Goal: Task Accomplishment & Management: Use online tool/utility

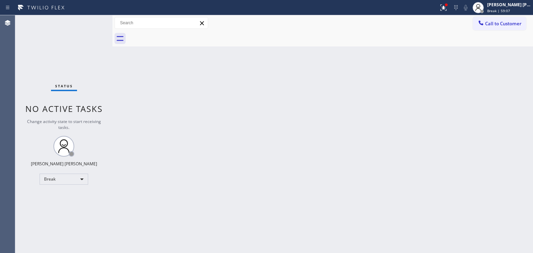
click at [94, 70] on div "Status No active tasks Change activity state to start receiving tasks. [PERSON_…" at bounding box center [63, 134] width 97 height 238
click at [519, 6] on div "[PERSON_NAME] [PERSON_NAME]" at bounding box center [509, 5] width 44 height 6
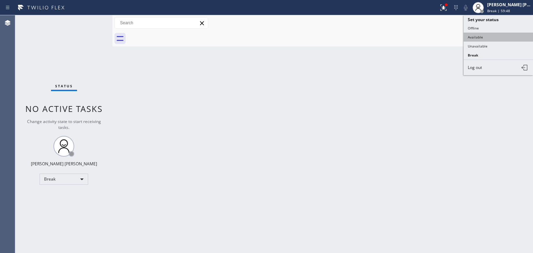
click at [481, 34] on button "Available" at bounding box center [498, 37] width 69 height 9
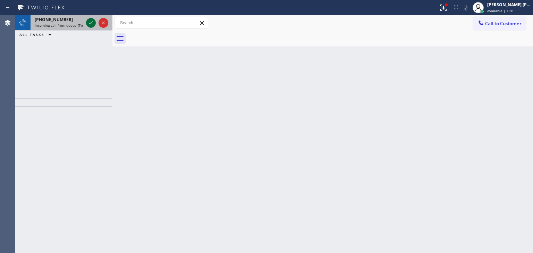
click at [93, 25] on icon at bounding box center [91, 23] width 8 height 8
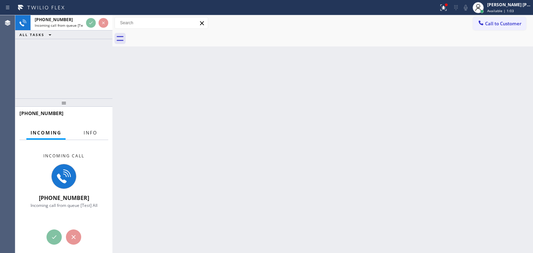
click at [85, 132] on span "Info" at bounding box center [91, 133] width 14 height 6
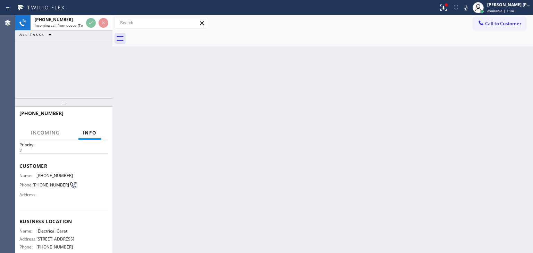
scroll to position [35, 0]
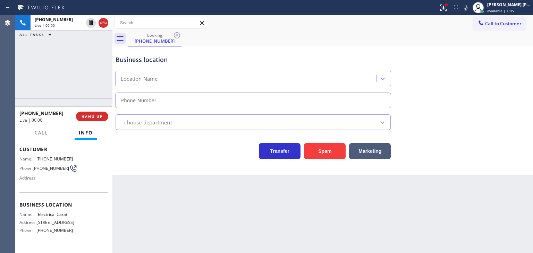
type input "[PHONE_NUMBER]"
click at [138, 230] on div "Back to Dashboard Change Sender ID Customers Technicians Select a contact Outbo…" at bounding box center [322, 134] width 421 height 238
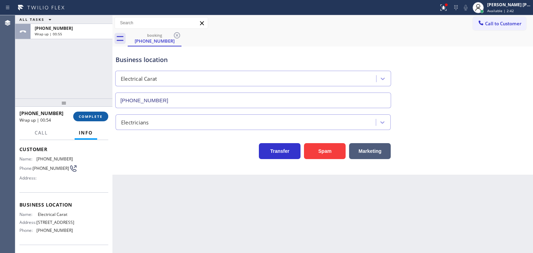
click at [96, 118] on span "COMPLETE" at bounding box center [91, 116] width 24 height 5
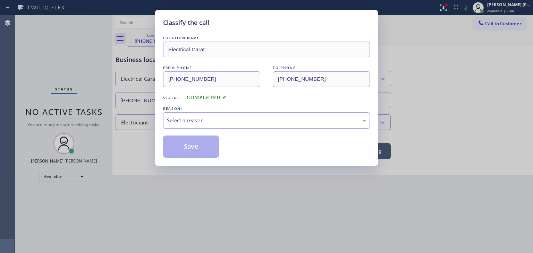
click at [182, 120] on div "Select a reason" at bounding box center [266, 121] width 199 height 8
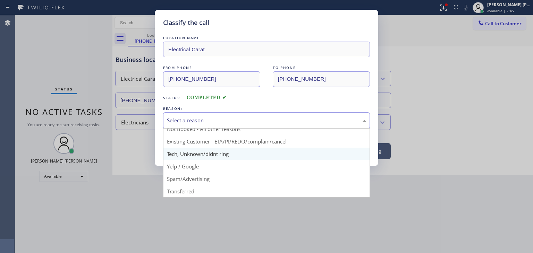
scroll to position [6, 0]
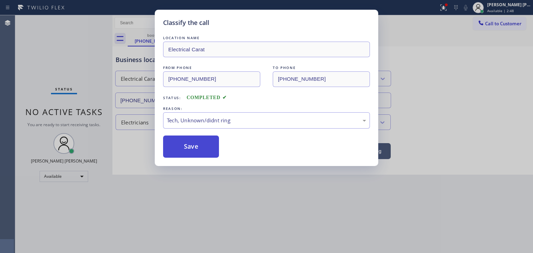
click at [195, 152] on button "Save" at bounding box center [191, 147] width 56 height 22
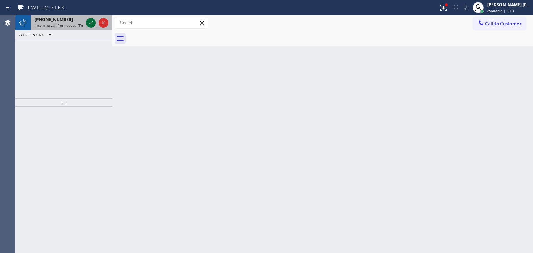
click at [90, 25] on icon at bounding box center [91, 23] width 8 height 8
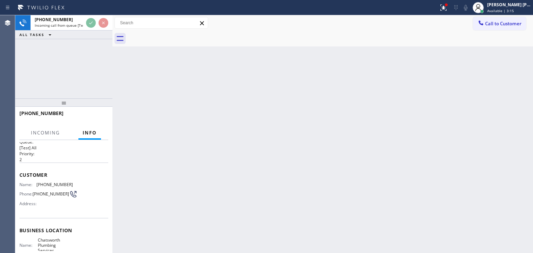
scroll to position [35, 0]
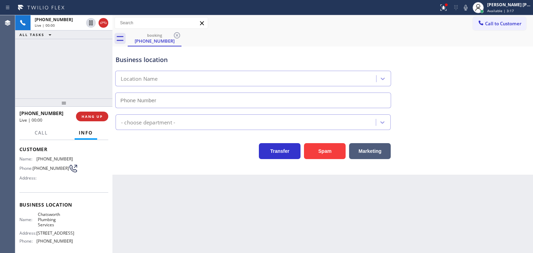
type input "[PHONE_NUMBER]"
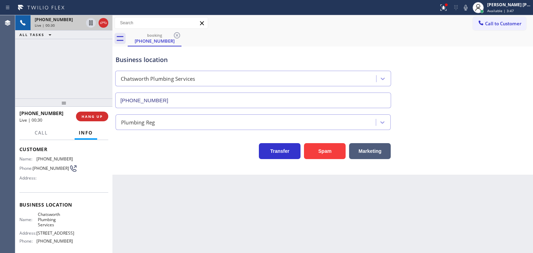
drag, startPoint x: 102, startPoint y: 24, endPoint x: 103, endPoint y: 28, distance: 4.4
click at [102, 24] on icon at bounding box center [103, 23] width 8 height 8
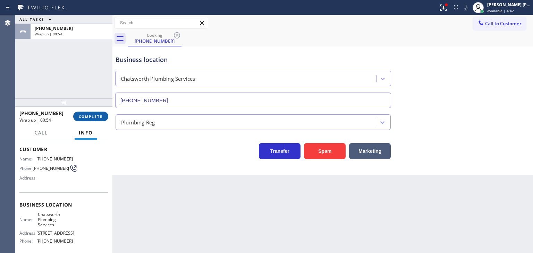
click at [90, 117] on span "COMPLETE" at bounding box center [91, 116] width 24 height 5
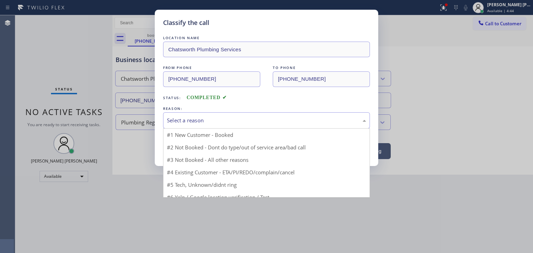
click at [197, 118] on div "Select a reason" at bounding box center [266, 121] width 199 height 8
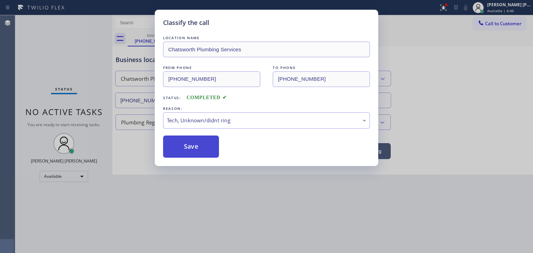
click at [199, 154] on button "Save" at bounding box center [191, 147] width 56 height 22
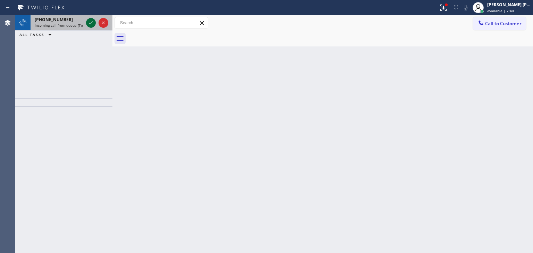
drag, startPoint x: 94, startPoint y: 18, endPoint x: 92, endPoint y: 23, distance: 5.1
click at [92, 23] on icon at bounding box center [91, 23] width 8 height 8
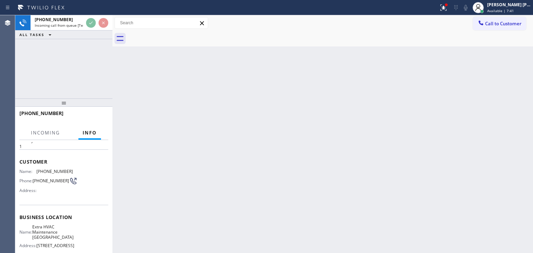
scroll to position [35, 0]
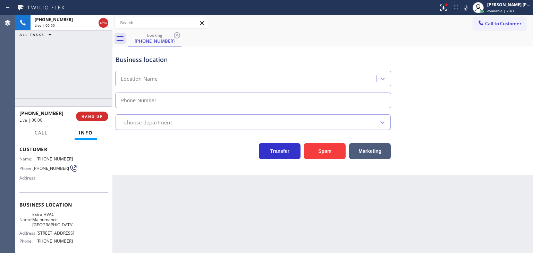
type input "[PHONE_NUMBER]"
click at [468, 9] on icon at bounding box center [465, 8] width 3 height 6
click at [97, 118] on span "HANG UP" at bounding box center [92, 116] width 21 height 5
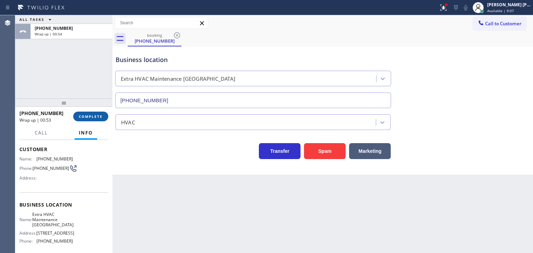
click at [93, 118] on span "COMPLETE" at bounding box center [91, 116] width 24 height 5
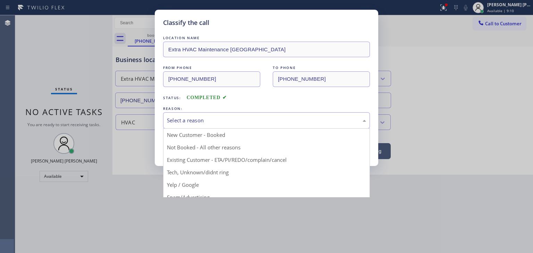
click at [205, 127] on div "Select a reason" at bounding box center [266, 120] width 207 height 16
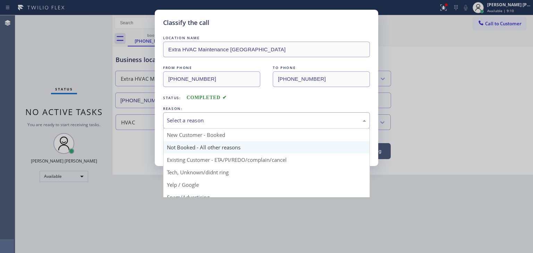
scroll to position [35, 0]
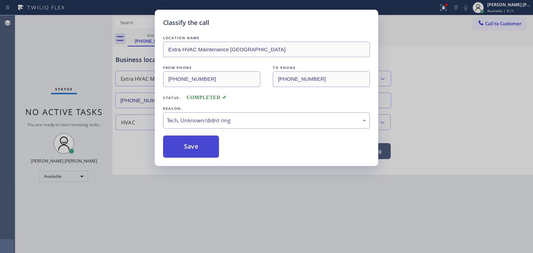
click at [197, 149] on button "Save" at bounding box center [191, 147] width 56 height 22
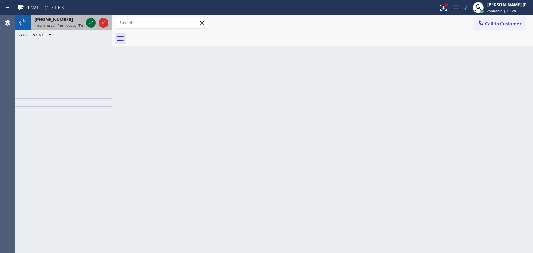
click at [89, 23] on icon at bounding box center [91, 23] width 8 height 8
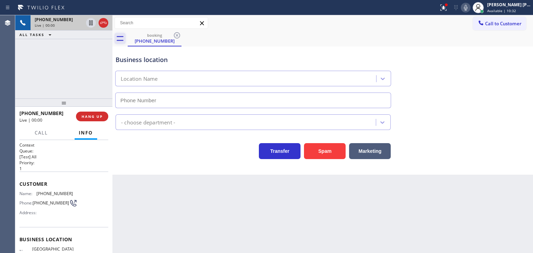
type input "[PHONE_NUMBER]"
click at [104, 23] on icon at bounding box center [103, 23] width 8 height 8
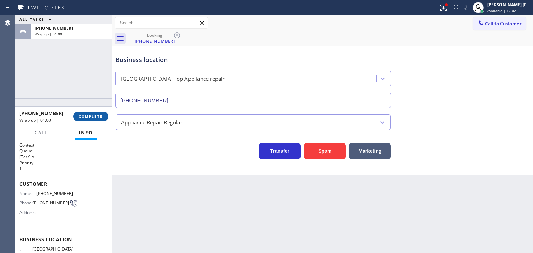
click at [97, 117] on span "COMPLETE" at bounding box center [91, 116] width 24 height 5
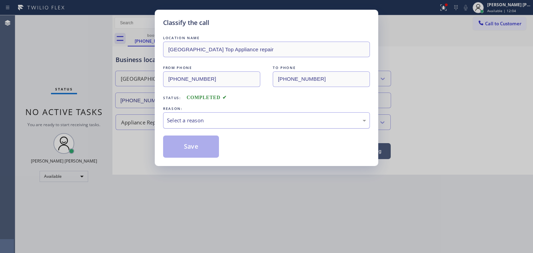
click at [208, 115] on div "Select a reason" at bounding box center [266, 120] width 207 height 16
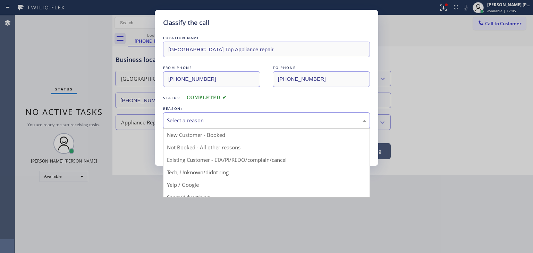
scroll to position [18, 0]
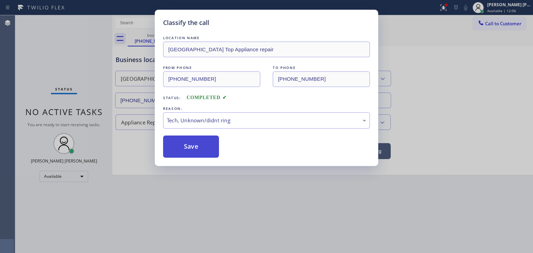
click at [205, 150] on button "Save" at bounding box center [191, 147] width 56 height 22
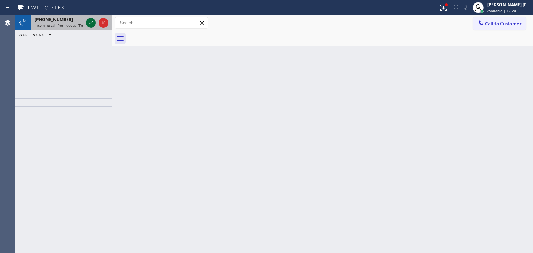
click at [93, 26] on icon at bounding box center [91, 23] width 8 height 8
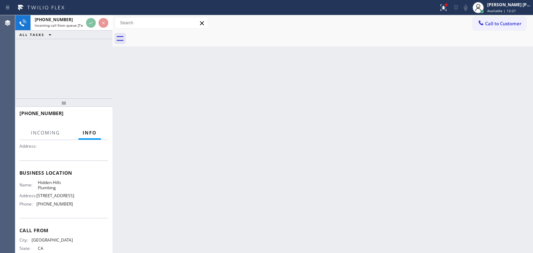
scroll to position [69, 0]
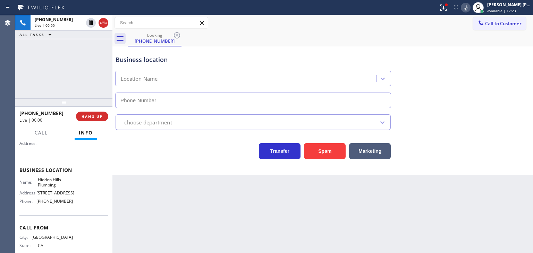
type input "[PHONE_NUMBER]"
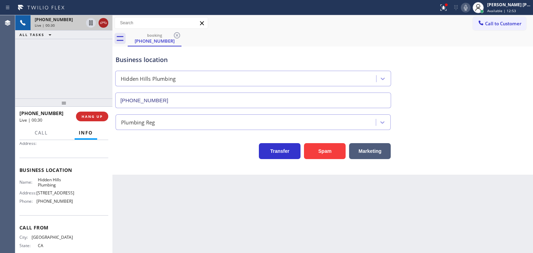
click at [102, 24] on icon at bounding box center [103, 23] width 8 height 8
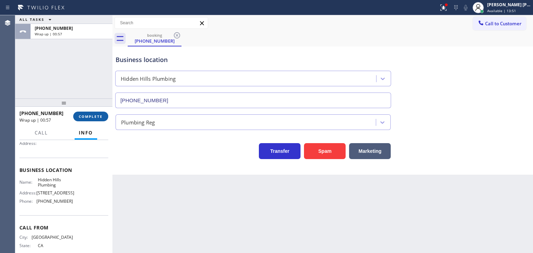
click at [88, 115] on span "COMPLETE" at bounding box center [91, 116] width 24 height 5
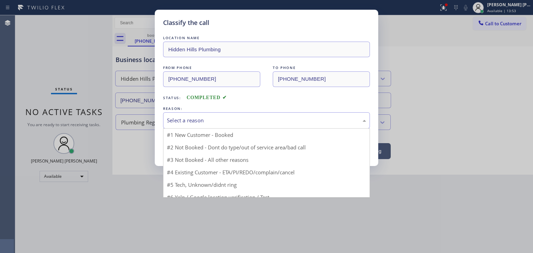
click at [203, 123] on div "Select a reason" at bounding box center [266, 121] width 199 height 8
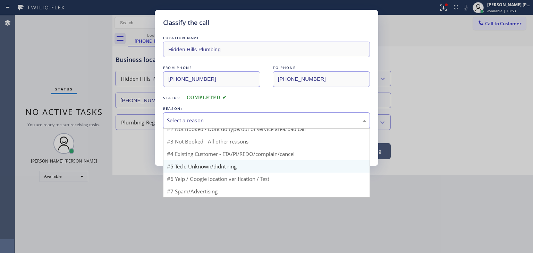
scroll to position [6, 0]
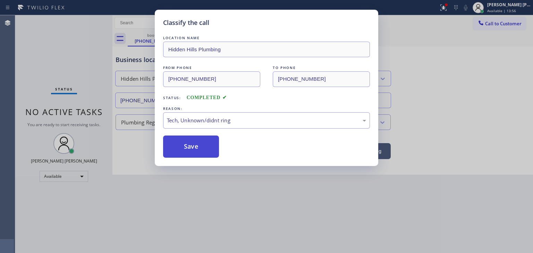
click at [193, 144] on button "Save" at bounding box center [191, 147] width 56 height 22
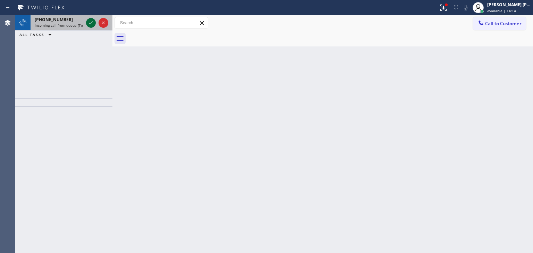
click at [92, 23] on icon at bounding box center [91, 23] width 8 height 8
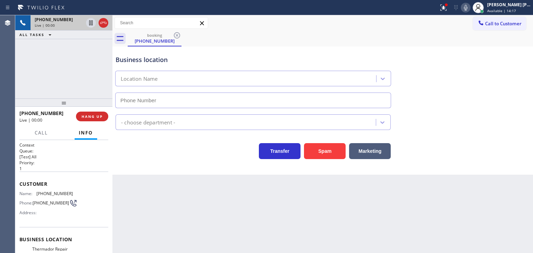
type input "[PHONE_NUMBER]"
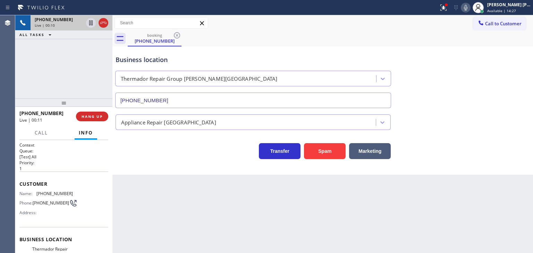
click at [470, 5] on icon at bounding box center [466, 7] width 8 height 8
click at [468, 8] on icon at bounding box center [465, 8] width 3 height 6
click at [470, 8] on icon at bounding box center [466, 7] width 8 height 8
click at [105, 24] on icon at bounding box center [103, 23] width 8 height 8
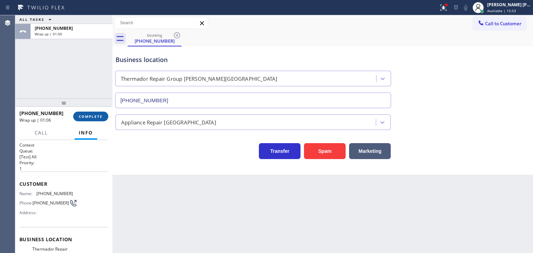
click at [101, 113] on button "COMPLETE" at bounding box center [90, 117] width 35 height 10
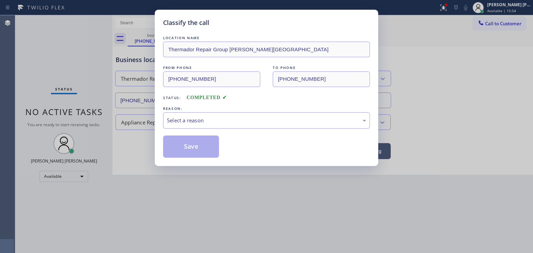
click at [211, 118] on div "Select a reason" at bounding box center [266, 121] width 199 height 8
click at [190, 142] on button "Save" at bounding box center [191, 147] width 56 height 22
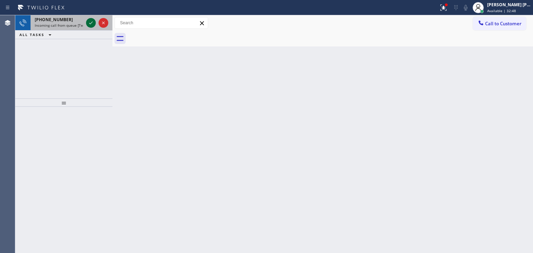
click at [92, 23] on icon at bounding box center [91, 23] width 8 height 8
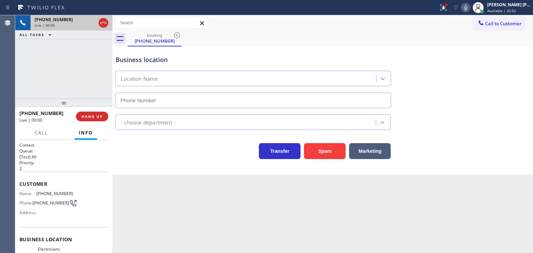
type input "[PHONE_NUMBER]"
click at [470, 7] on icon at bounding box center [466, 7] width 8 height 8
click at [92, 24] on icon at bounding box center [91, 23] width 8 height 8
click at [525, 63] on div "Business location Electricians Service Team Oxnard [PHONE_NUMBER]" at bounding box center [322, 76] width 417 height 63
click at [470, 9] on icon at bounding box center [466, 7] width 8 height 8
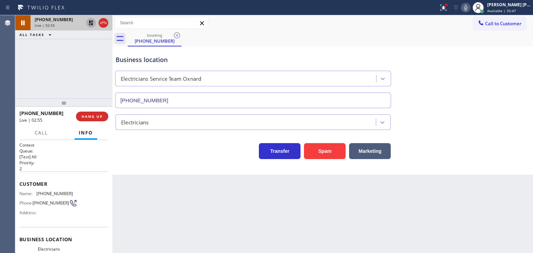
click at [88, 20] on icon at bounding box center [91, 23] width 8 height 8
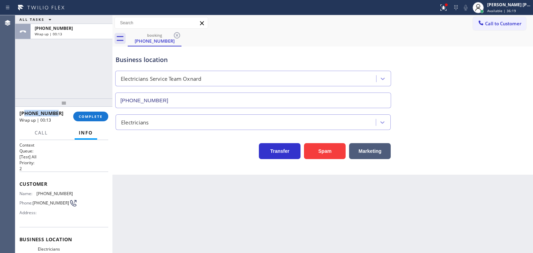
drag, startPoint x: 56, startPoint y: 110, endPoint x: 26, endPoint y: 109, distance: 29.9
click at [26, 109] on div "[PHONE_NUMBER] Wrap up | 00:13" at bounding box center [46, 117] width 54 height 18
copy span "8057469137"
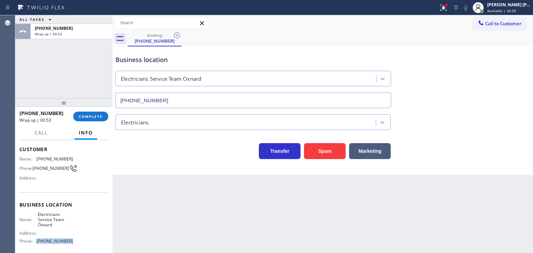
drag, startPoint x: 68, startPoint y: 244, endPoint x: 37, endPoint y: 242, distance: 31.3
click at [37, 242] on span "[PHONE_NUMBER]" at bounding box center [54, 241] width 36 height 5
copy span "[PHONE_NUMBER]"
click at [85, 117] on span "COMPLETE" at bounding box center [91, 116] width 24 height 5
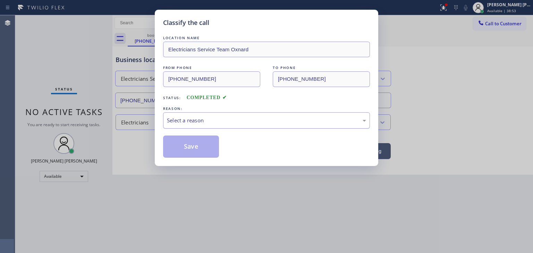
click at [196, 123] on div "Select a reason" at bounding box center [266, 121] width 199 height 8
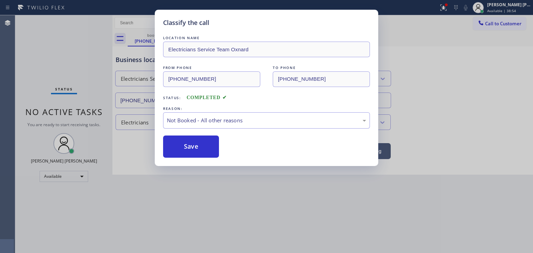
click at [197, 151] on button "Save" at bounding box center [191, 147] width 56 height 22
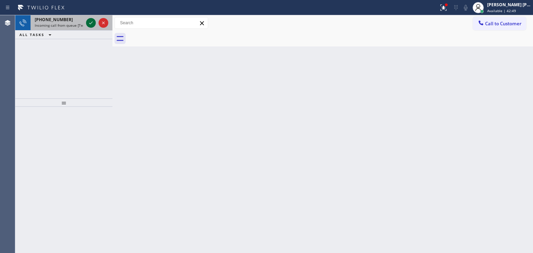
click at [89, 23] on icon at bounding box center [91, 23] width 8 height 8
click at [91, 24] on icon at bounding box center [91, 23] width 8 height 8
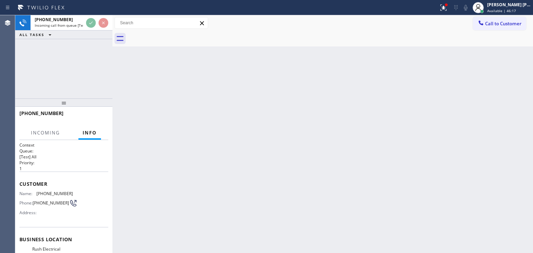
scroll to position [69, 0]
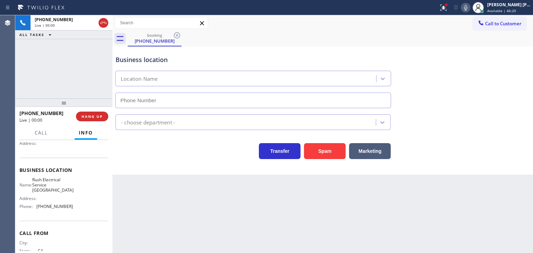
type input "[PHONE_NUMBER]"
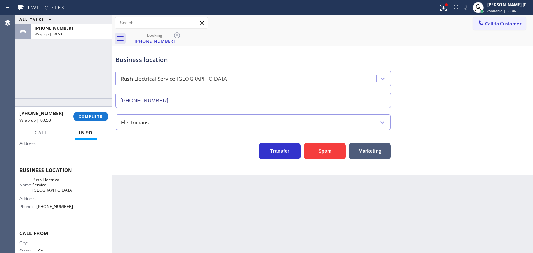
click at [47, 93] on div "ALL TASKS ALL TASKS ACTIVE TASKS TASKS IN WRAP UP [PHONE_NUMBER] Wrap up | 00:53" at bounding box center [63, 56] width 97 height 83
click at [92, 116] on span "COMPLETE" at bounding box center [91, 116] width 24 height 5
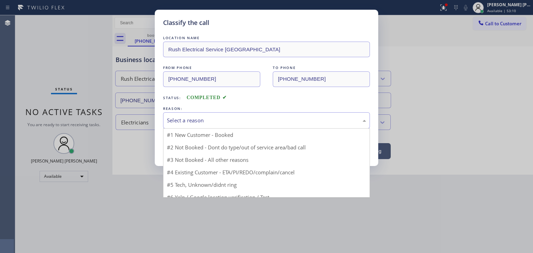
click at [197, 120] on div "Select a reason" at bounding box center [266, 121] width 199 height 8
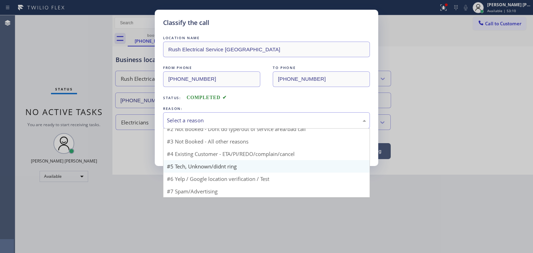
scroll to position [6, 0]
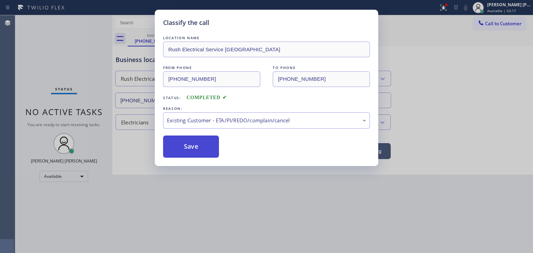
click at [196, 152] on button "Save" at bounding box center [191, 147] width 56 height 22
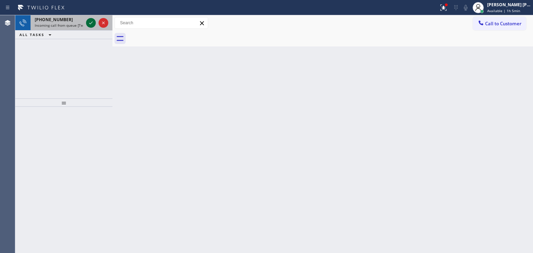
click at [92, 25] on icon at bounding box center [91, 23] width 8 height 8
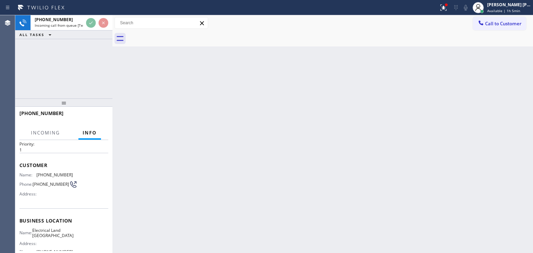
scroll to position [35, 0]
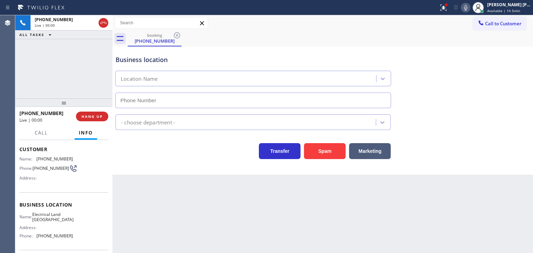
type input "[PHONE_NUMBER]"
click at [528, 85] on div "Business location Electrical Land [GEOGRAPHIC_DATA] [PHONE_NUMBER]" at bounding box center [322, 76] width 417 height 63
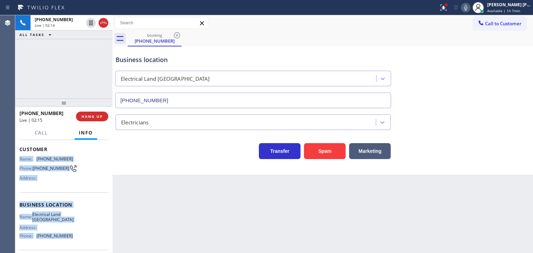
drag, startPoint x: 77, startPoint y: 237, endPoint x: 20, endPoint y: 157, distance: 98.6
click at [20, 157] on div "Context Queue: [Test] All Priority: 1 Customer Name: [PHONE_NUMBER] Phone: [PHO…" at bounding box center [63, 205] width 89 height 195
copy div "Name: [PHONE_NUMBER] Phone: [PHONE_NUMBER] Address: Business location Name: Ele…"
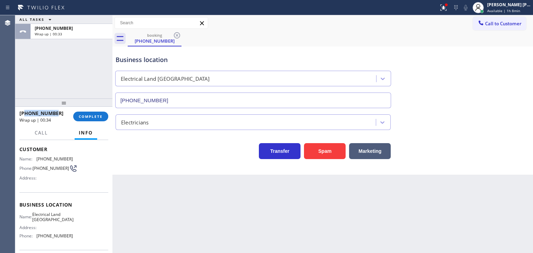
drag, startPoint x: 58, startPoint y: 116, endPoint x: 24, endPoint y: 116, distance: 34.7
click at [24, 116] on div "[PHONE_NUMBER]" at bounding box center [43, 113] width 49 height 7
copy span "6692138834"
click at [98, 115] on span "COMPLETE" at bounding box center [91, 116] width 24 height 5
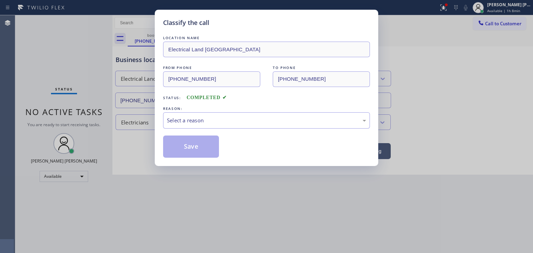
click at [214, 117] on div "Select a reason" at bounding box center [266, 121] width 199 height 8
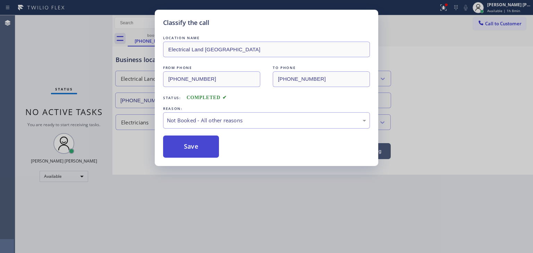
click at [207, 150] on button "Save" at bounding box center [191, 147] width 56 height 22
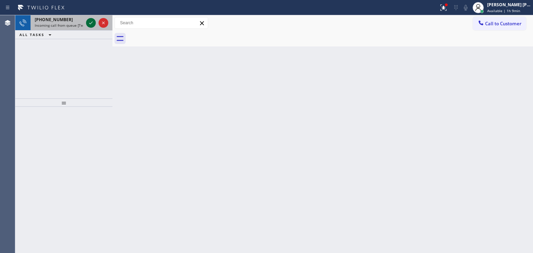
click at [93, 22] on icon at bounding box center [91, 23] width 8 height 8
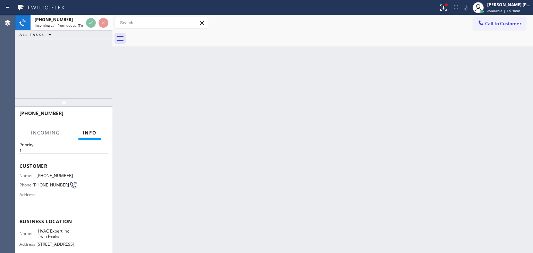
scroll to position [35, 0]
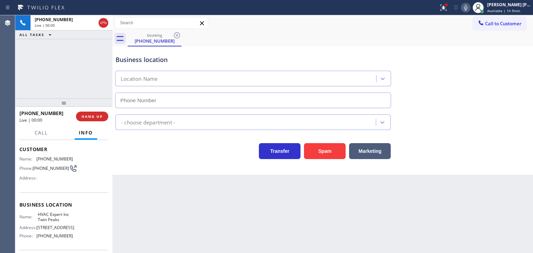
type input "[PHONE_NUMBER]"
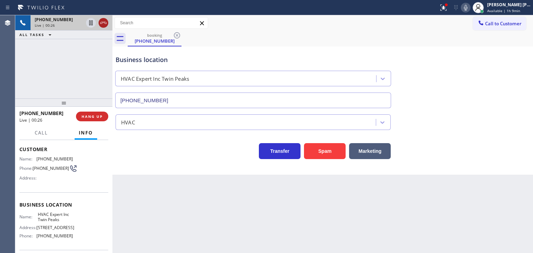
click at [104, 21] on icon at bounding box center [103, 23] width 8 height 8
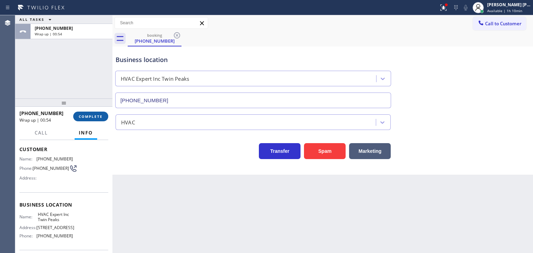
click at [94, 117] on span "COMPLETE" at bounding box center [91, 116] width 24 height 5
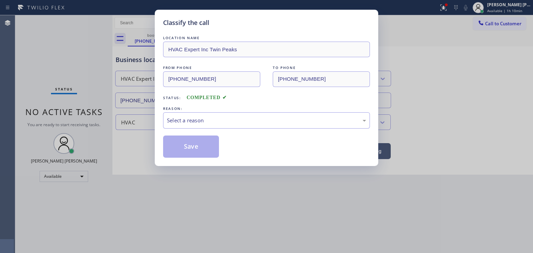
click at [202, 119] on div "Select a reason" at bounding box center [266, 121] width 199 height 8
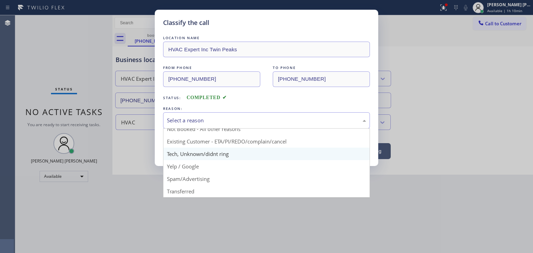
scroll to position [6, 0]
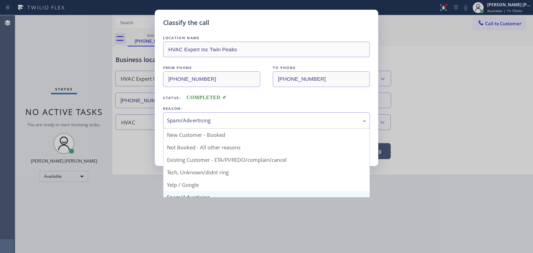
click at [187, 125] on div "Spam/Advertising" at bounding box center [266, 120] width 207 height 16
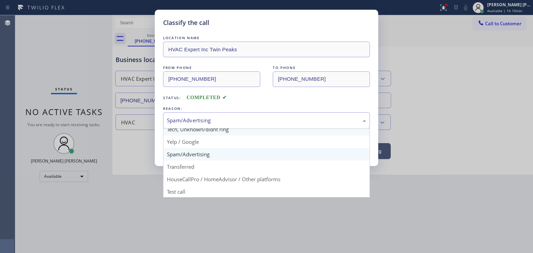
scroll to position [43, 0]
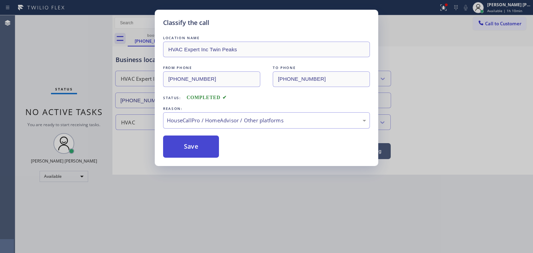
click at [194, 148] on button "Save" at bounding box center [191, 147] width 56 height 22
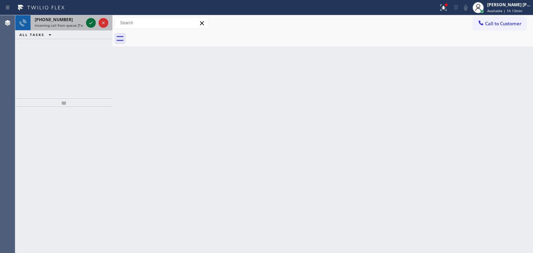
click at [90, 20] on icon at bounding box center [91, 23] width 8 height 8
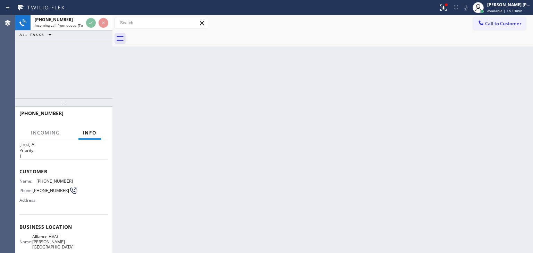
scroll to position [35, 0]
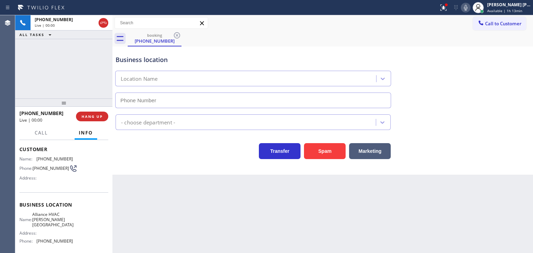
type input "[PHONE_NUMBER]"
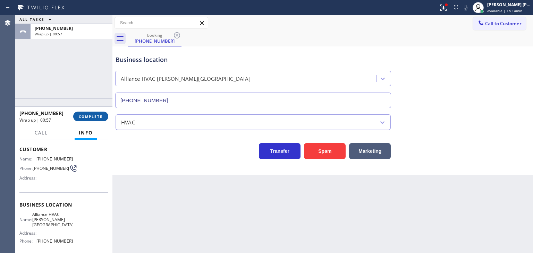
click at [96, 120] on button "COMPLETE" at bounding box center [90, 117] width 35 height 10
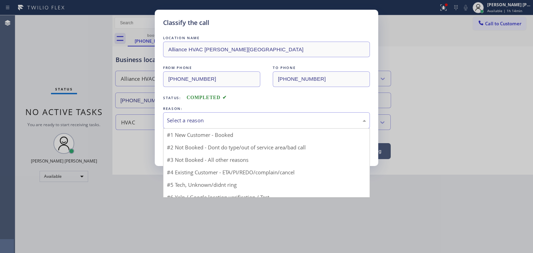
click at [208, 127] on div "Select a reason" at bounding box center [266, 120] width 207 height 16
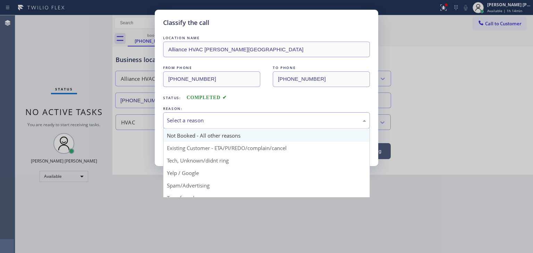
scroll to position [6, 0]
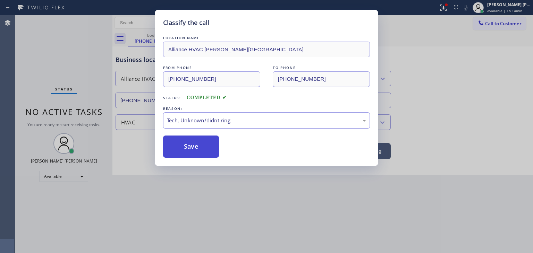
click at [194, 147] on button "Save" at bounding box center [191, 147] width 56 height 22
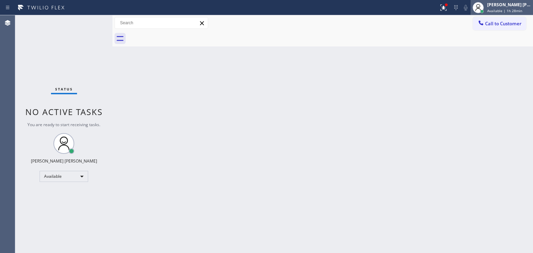
click at [520, 10] on span "Available | 1h 28min" at bounding box center [504, 10] width 35 height 5
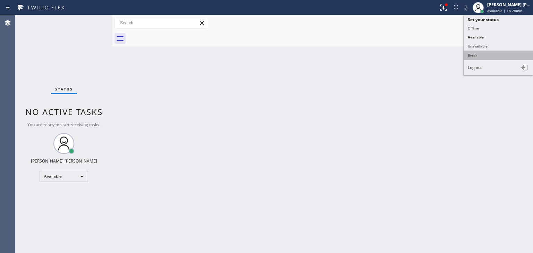
click at [486, 55] on button "Break" at bounding box center [498, 55] width 69 height 9
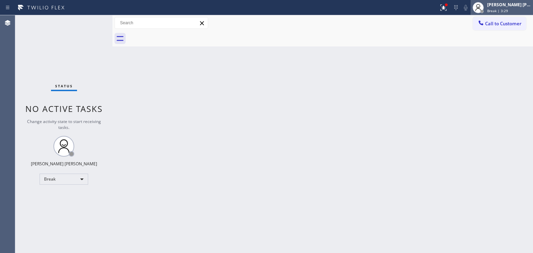
click at [528, 3] on div "[PERSON_NAME] [PERSON_NAME]" at bounding box center [509, 5] width 44 height 6
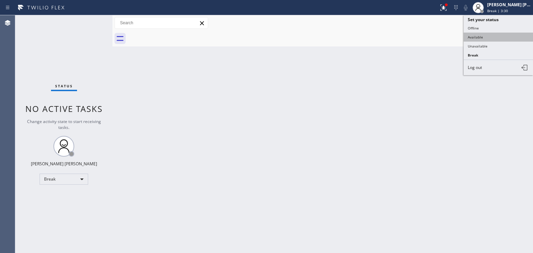
click at [481, 40] on button "Available" at bounding box center [498, 37] width 69 height 9
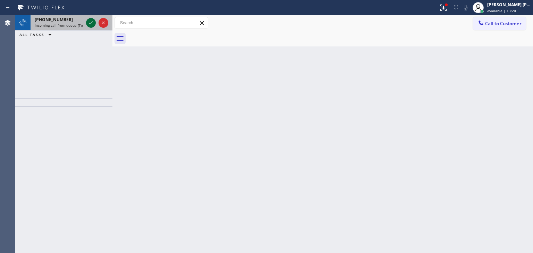
click at [90, 23] on icon at bounding box center [91, 23] width 8 height 8
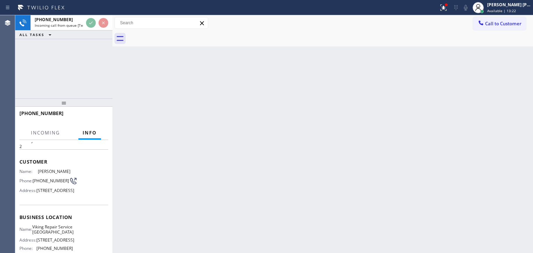
scroll to position [35, 0]
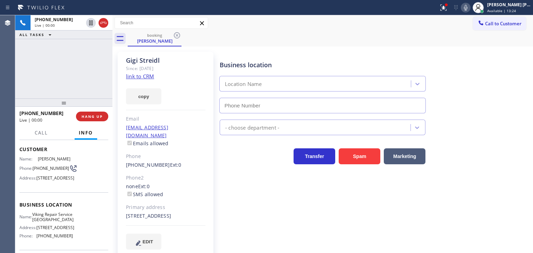
type input "[PHONE_NUMBER]"
click at [131, 77] on link "link to CRM" at bounding box center [140, 76] width 28 height 7
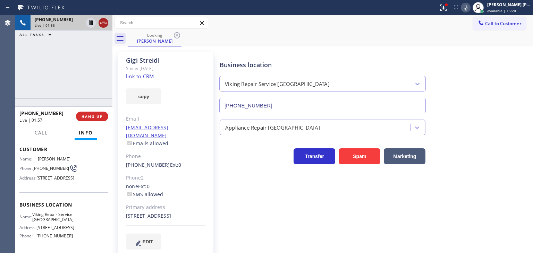
click at [101, 21] on icon at bounding box center [103, 23] width 8 height 8
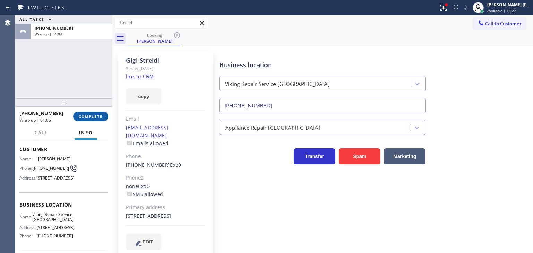
click at [96, 113] on button "COMPLETE" at bounding box center [90, 117] width 35 height 10
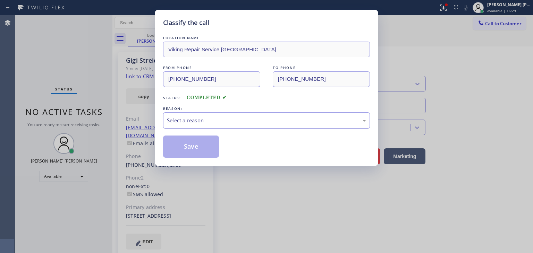
click at [218, 113] on div "Select a reason" at bounding box center [266, 120] width 207 height 16
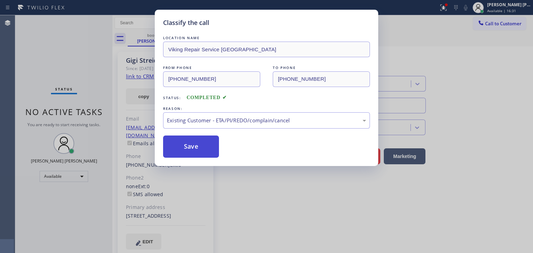
click at [195, 155] on button "Save" at bounding box center [191, 147] width 56 height 22
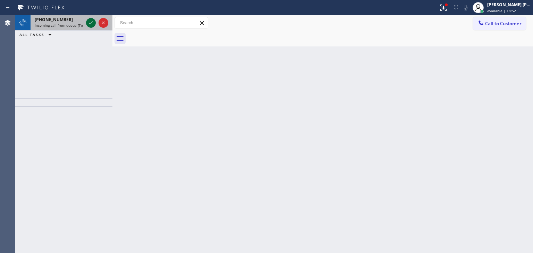
click at [92, 22] on icon at bounding box center [90, 23] width 3 height 3
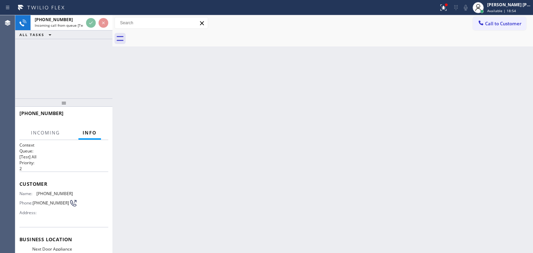
scroll to position [69, 0]
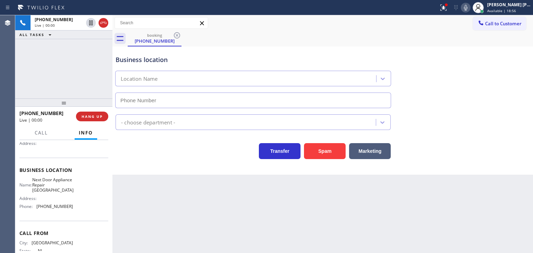
type input "[PHONE_NUMBER]"
click at [470, 7] on icon at bounding box center [466, 7] width 8 height 8
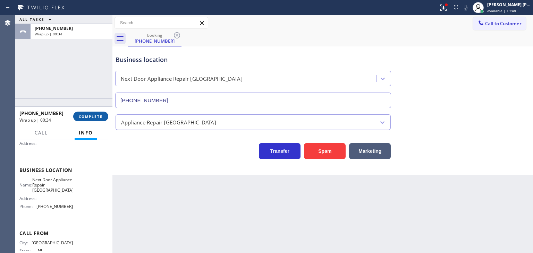
click at [93, 116] on span "COMPLETE" at bounding box center [91, 116] width 24 height 5
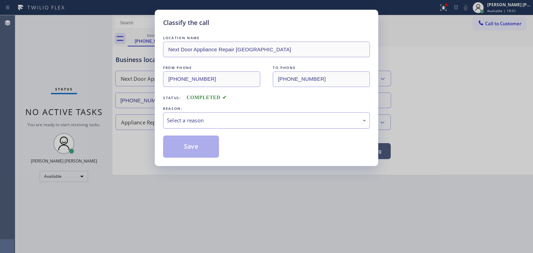
click at [197, 114] on div "Select a reason" at bounding box center [266, 120] width 207 height 16
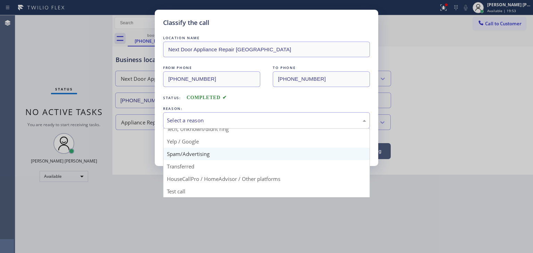
scroll to position [9, 0]
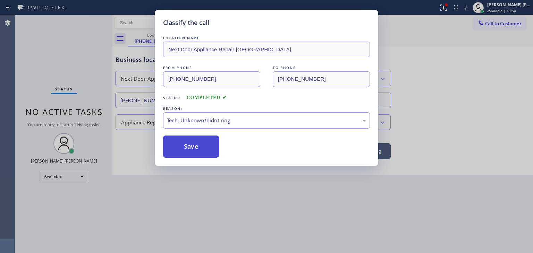
click at [201, 147] on button "Save" at bounding box center [191, 147] width 56 height 22
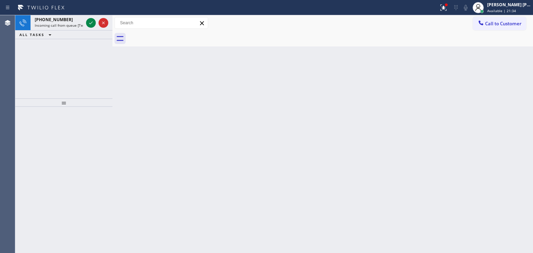
click at [91, 22] on icon at bounding box center [91, 23] width 8 height 8
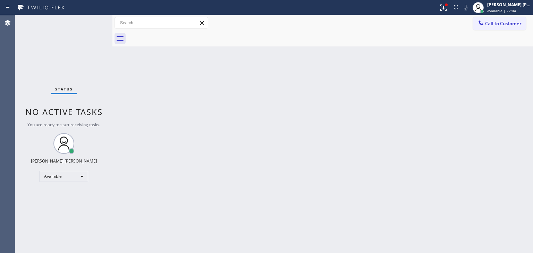
click at [88, 21] on div "Status No active tasks You are ready to start receiving tasks. [PERSON_NAME] [P…" at bounding box center [63, 134] width 97 height 238
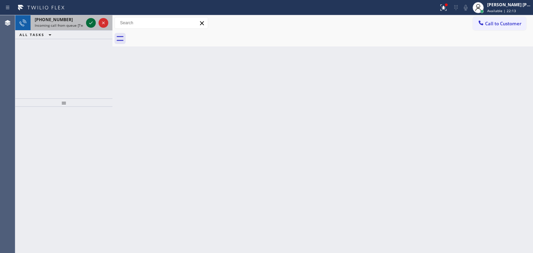
click at [89, 19] on icon at bounding box center [91, 23] width 8 height 8
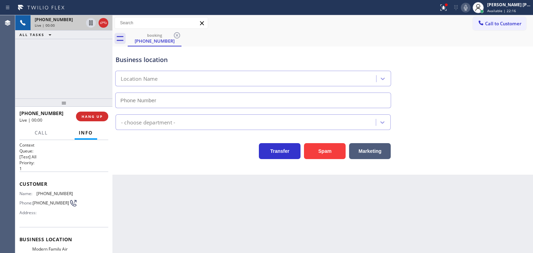
type input "[PHONE_NUMBER]"
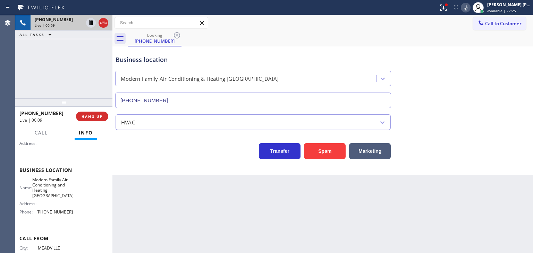
click at [470, 7] on icon at bounding box center [466, 7] width 8 height 8
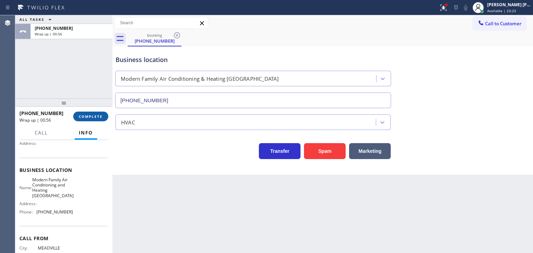
click at [93, 117] on span "COMPLETE" at bounding box center [91, 116] width 24 height 5
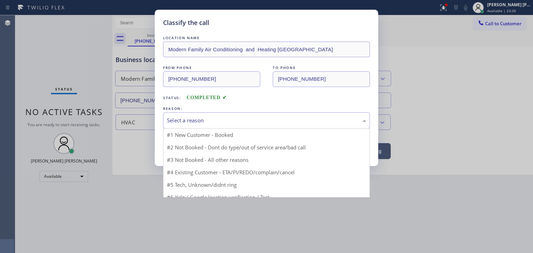
click at [206, 121] on div "Select a reason" at bounding box center [266, 121] width 199 height 8
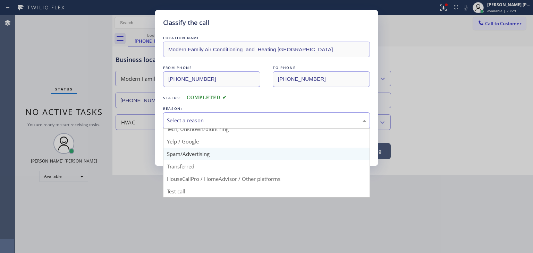
scroll to position [9, 0]
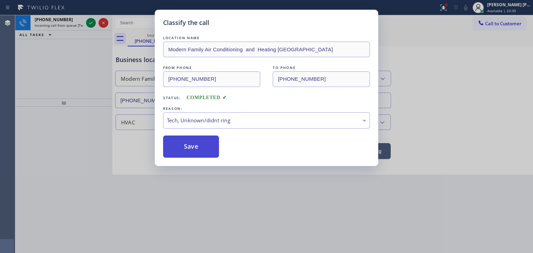
click at [187, 153] on button "Save" at bounding box center [191, 147] width 56 height 22
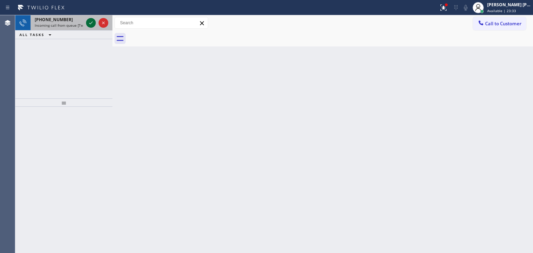
click at [91, 21] on icon at bounding box center [91, 23] width 8 height 8
click at [93, 21] on icon at bounding box center [91, 23] width 8 height 8
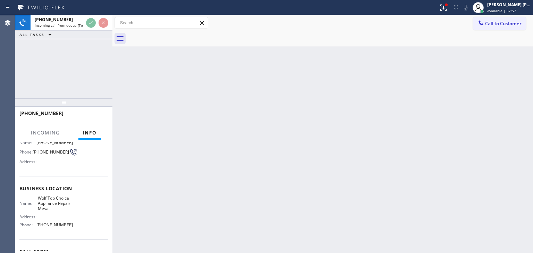
scroll to position [69, 0]
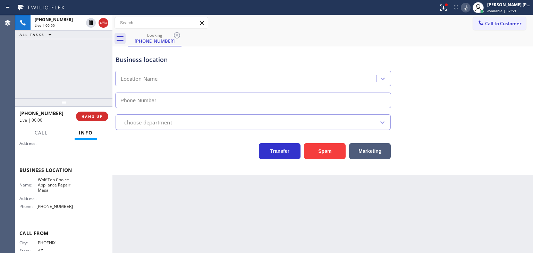
type input "[PHONE_NUMBER]"
drag, startPoint x: 51, startPoint y: 48, endPoint x: 109, endPoint y: 1, distance: 73.9
click at [51, 48] on div "[PHONE_NUMBER] Live | 00:53 ALL TASKS ALL TASKS ACTIVE TASKS TASKS IN WRAP UP" at bounding box center [63, 56] width 97 height 83
drag, startPoint x: 59, startPoint y: 114, endPoint x: 26, endPoint y: 109, distance: 32.7
click at [26, 109] on div "[PHONE_NUMBER] Live | 05:10" at bounding box center [47, 117] width 57 height 18
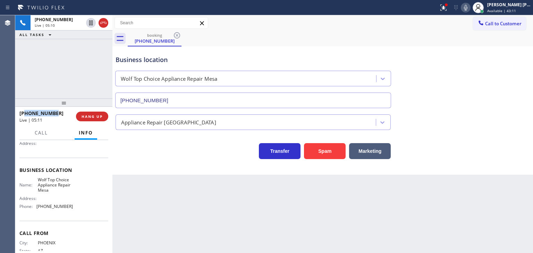
copy span "4807489879"
drag, startPoint x: 72, startPoint y: 209, endPoint x: 36, endPoint y: 206, distance: 36.2
click at [36, 206] on div "Name: Wolf Top Choice Appliance Repair Mesa Address: Phone: [PHONE_NUMBER]" at bounding box center [63, 194] width 89 height 35
copy div "[PHONE_NUMBER]"
drag, startPoint x: 59, startPoint y: 207, endPoint x: 207, endPoint y: 208, distance: 147.9
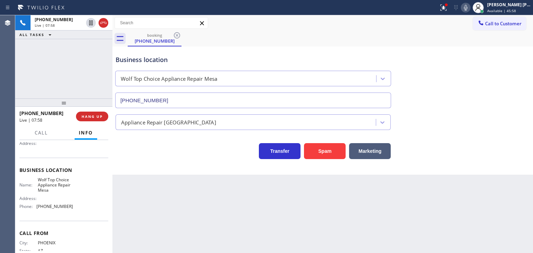
click at [207, 208] on div "Back to Dashboard Change Sender ID Customers Technicians Select a contact Outbo…" at bounding box center [322, 134] width 421 height 238
drag, startPoint x: 60, startPoint y: 195, endPoint x: 42, endPoint y: 186, distance: 20.3
click at [42, 186] on div "Name: Wolf Top Choice Appliance Repair Mesa Address: Phone: [PHONE_NUMBER]" at bounding box center [45, 194] width 53 height 35
click at [52, 191] on span "Wolf Top Choice Appliance Repair Mesa" at bounding box center [55, 185] width 35 height 16
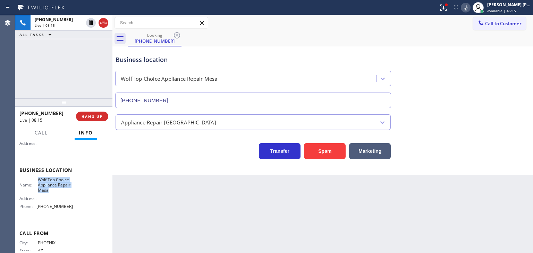
drag, startPoint x: 52, startPoint y: 191, endPoint x: 36, endPoint y: 181, distance: 19.0
click at [36, 181] on div "Name: Wolf Top Choice Appliance Repair [GEOGRAPHIC_DATA]" at bounding box center [45, 185] width 53 height 16
copy span "Wolf Top Choice Appliance Repair Mesa"
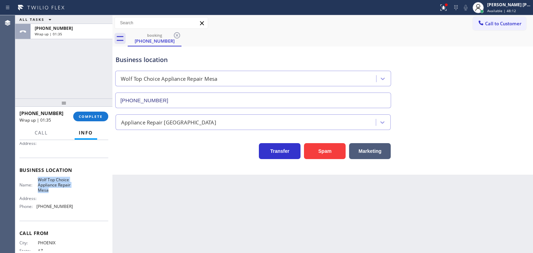
copy span "Wolf Top Choice Appliance Repair Mesa"
click at [93, 115] on span "COMPLETE" at bounding box center [91, 116] width 24 height 5
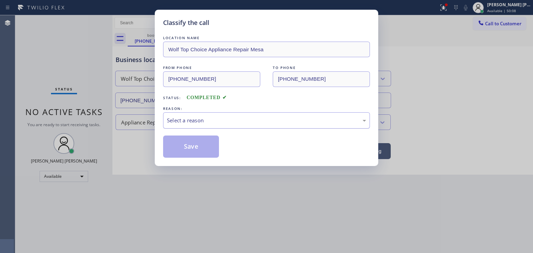
click at [185, 113] on div "Select a reason" at bounding box center [266, 120] width 207 height 16
click at [191, 142] on button "Save" at bounding box center [191, 147] width 56 height 22
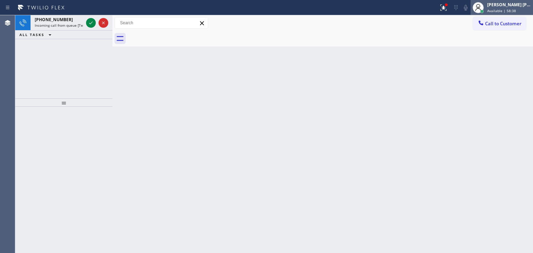
click at [523, 7] on div "[PERSON_NAME] [PERSON_NAME]" at bounding box center [509, 5] width 44 height 6
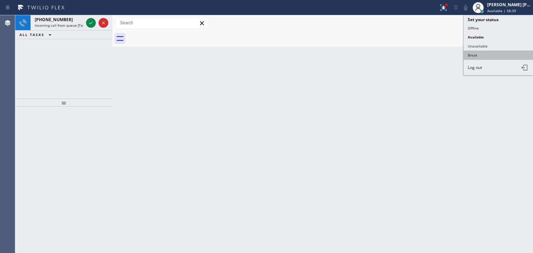
click at [500, 52] on button "Break" at bounding box center [498, 55] width 69 height 9
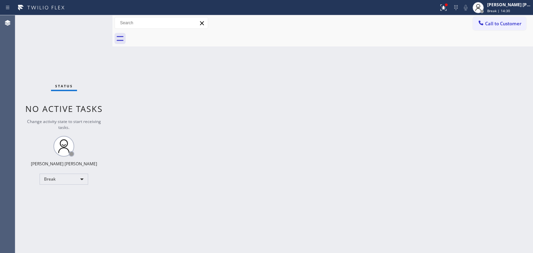
drag, startPoint x: 520, startPoint y: 66, endPoint x: 519, endPoint y: 61, distance: 5.3
click at [520, 66] on div "Back to Dashboard Change Sender ID Customers Technicians Select a contact Outbo…" at bounding box center [322, 134] width 421 height 238
click at [510, 8] on span "Break | 14:31" at bounding box center [498, 10] width 23 height 5
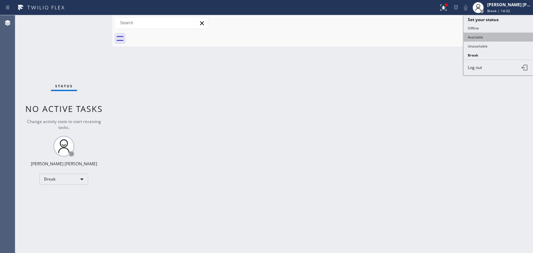
click at [482, 33] on button "Available" at bounding box center [498, 37] width 69 height 9
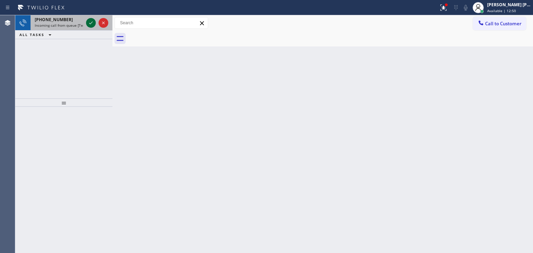
click at [91, 24] on icon at bounding box center [90, 23] width 3 height 3
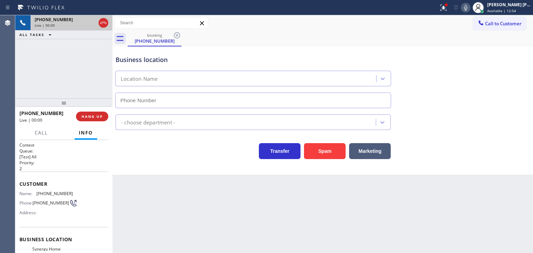
type input "[PHONE_NUMBER]"
click at [85, 116] on span "HANG UP" at bounding box center [92, 116] width 21 height 5
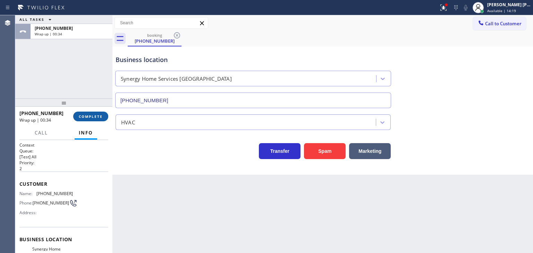
click at [97, 114] on span "COMPLETE" at bounding box center [91, 116] width 24 height 5
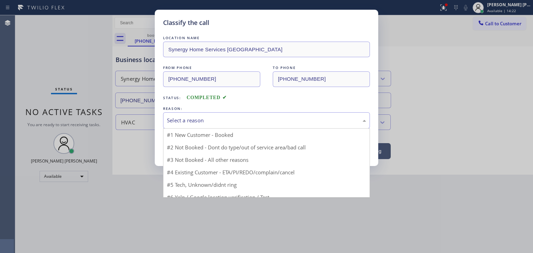
click at [173, 123] on div "Select a reason" at bounding box center [266, 121] width 199 height 8
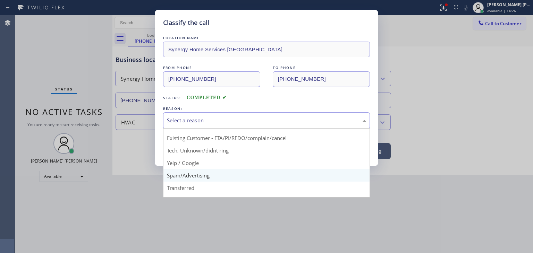
scroll to position [6, 0]
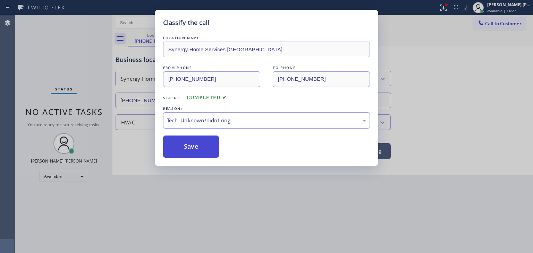
click at [194, 148] on button "Save" at bounding box center [191, 147] width 56 height 22
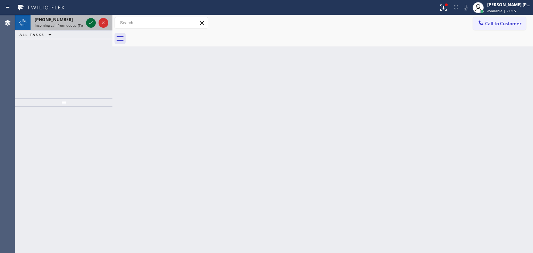
click at [90, 22] on icon at bounding box center [91, 23] width 8 height 8
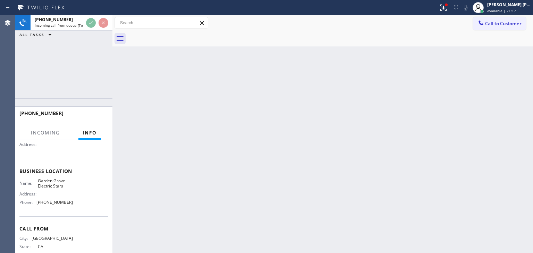
scroll to position [69, 0]
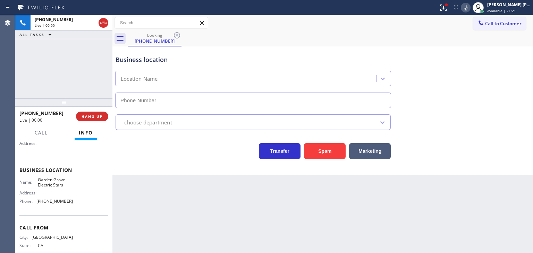
type input "[PHONE_NUMBER]"
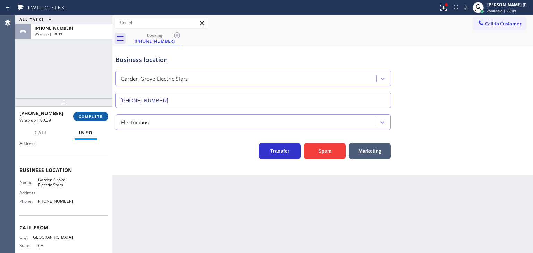
click at [97, 116] on span "COMPLETE" at bounding box center [91, 116] width 24 height 5
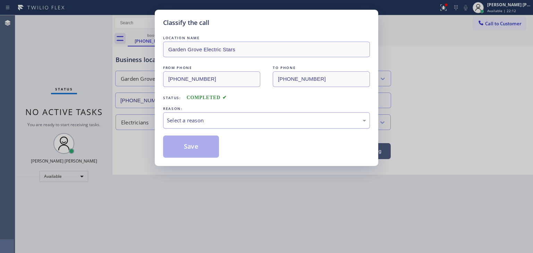
click at [209, 118] on div "Select a reason" at bounding box center [266, 121] width 199 height 8
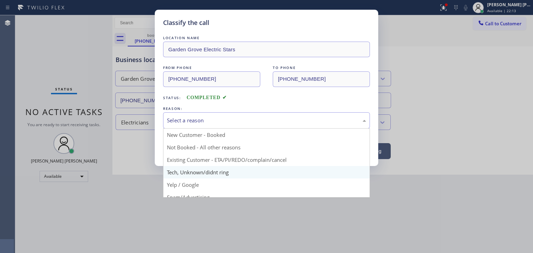
scroll to position [35, 0]
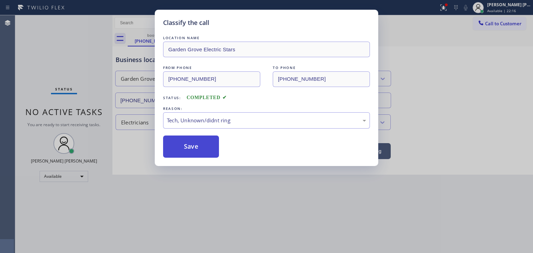
click at [201, 142] on button "Save" at bounding box center [191, 147] width 56 height 22
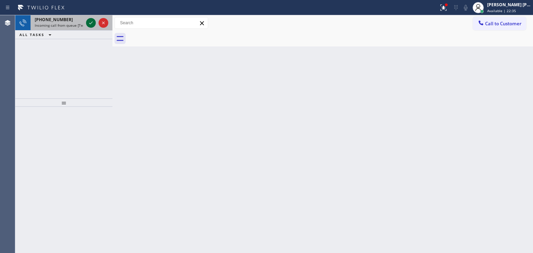
click at [89, 24] on icon at bounding box center [91, 23] width 8 height 8
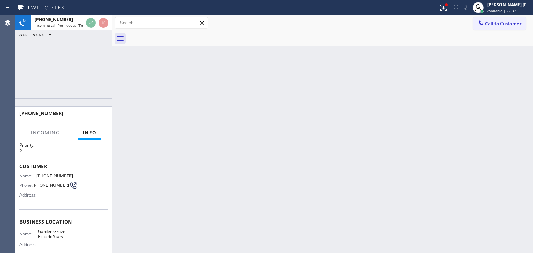
scroll to position [35, 0]
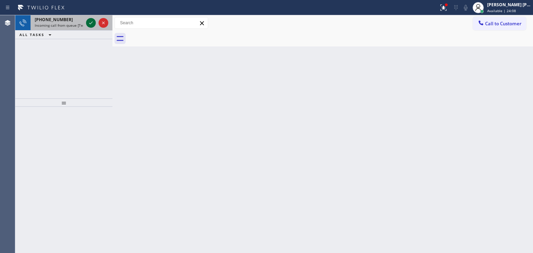
click at [91, 23] on icon at bounding box center [91, 23] width 8 height 8
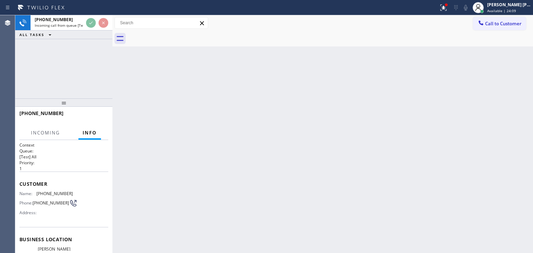
scroll to position [35, 0]
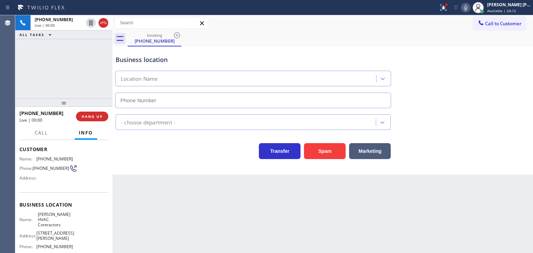
type input "[PHONE_NUMBER]"
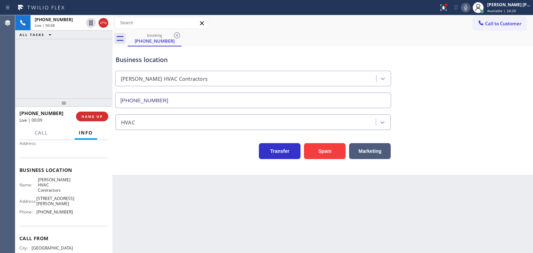
click at [470, 6] on icon at bounding box center [466, 7] width 8 height 8
click at [468, 6] on icon at bounding box center [465, 8] width 3 height 6
click at [470, 9] on icon at bounding box center [466, 7] width 8 height 8
click at [468, 6] on rect at bounding box center [466, 7] width 5 height 5
click at [96, 116] on span "HANG UP" at bounding box center [92, 116] width 21 height 5
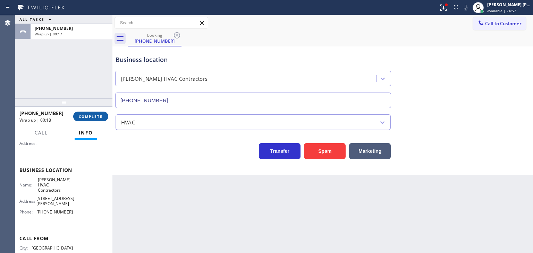
click at [95, 112] on button "COMPLETE" at bounding box center [90, 117] width 35 height 10
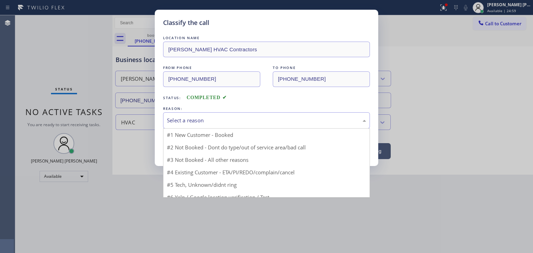
click at [171, 120] on div "Select a reason" at bounding box center [266, 121] width 199 height 8
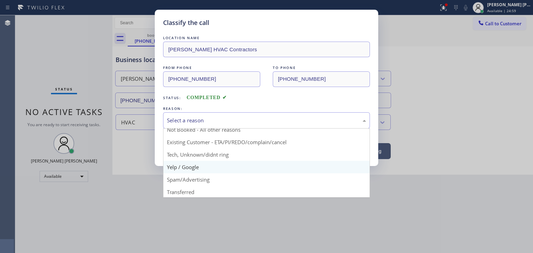
scroll to position [35, 0]
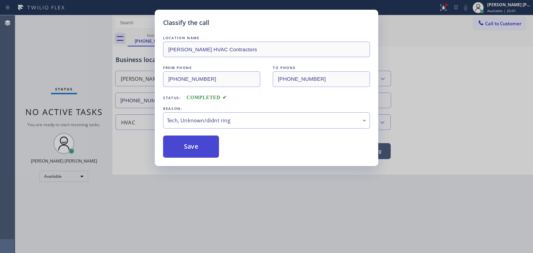
click at [202, 142] on button "Save" at bounding box center [191, 147] width 56 height 22
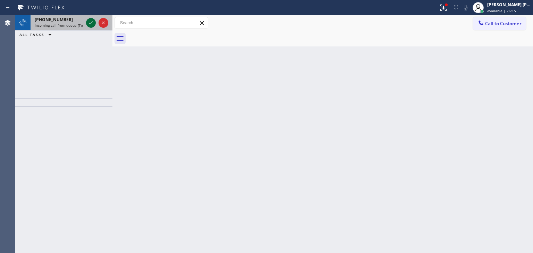
click at [91, 21] on icon at bounding box center [91, 23] width 8 height 8
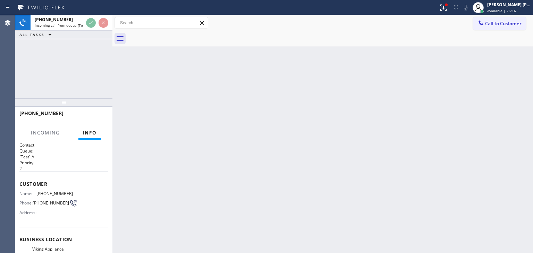
scroll to position [35, 0]
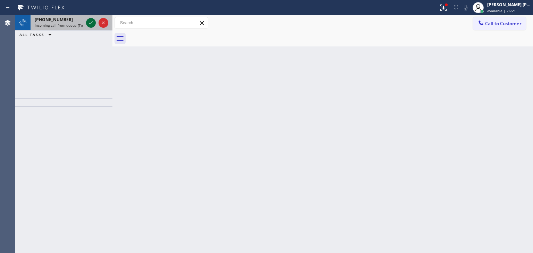
click at [93, 24] on icon at bounding box center [91, 23] width 8 height 8
click at [92, 23] on icon at bounding box center [91, 23] width 8 height 8
click at [92, 17] on div at bounding box center [97, 22] width 25 height 15
click at [92, 24] on icon at bounding box center [91, 23] width 8 height 8
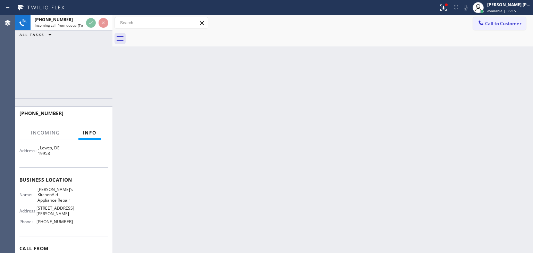
scroll to position [69, 0]
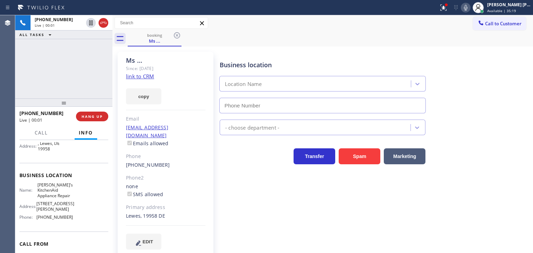
type input "[PHONE_NUMBER]"
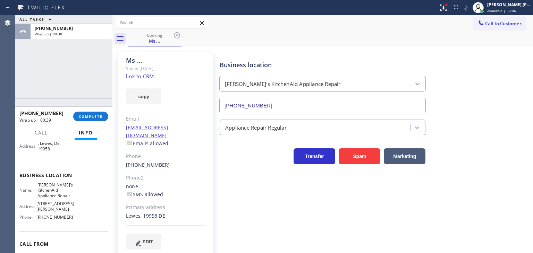
click at [145, 75] on link "link to CRM" at bounding box center [140, 76] width 28 height 7
click at [93, 115] on span "COMPLETE" at bounding box center [91, 116] width 24 height 5
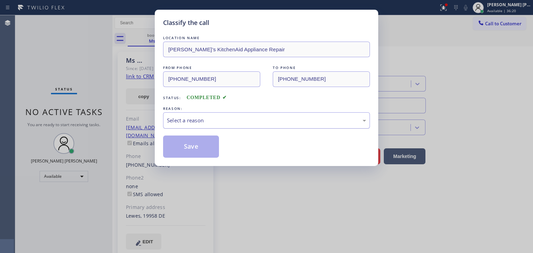
click at [187, 119] on div "Select a reason" at bounding box center [266, 121] width 199 height 8
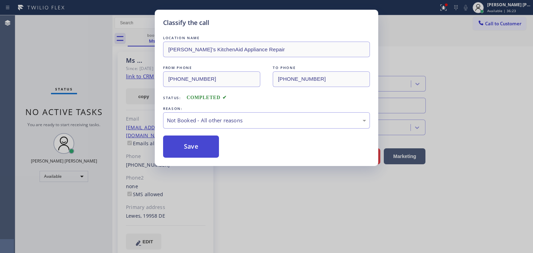
click at [196, 145] on button "Save" at bounding box center [191, 147] width 56 height 22
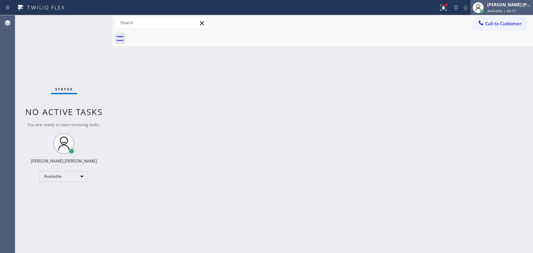
click at [522, 7] on div "[PERSON_NAME] [PERSON_NAME] Available | 43:17" at bounding box center [509, 7] width 47 height 12
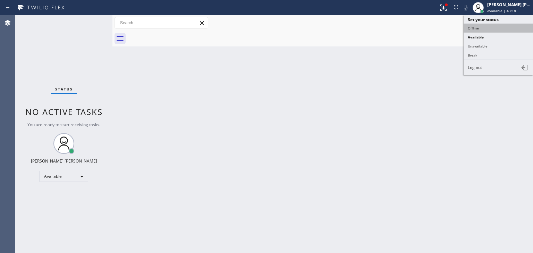
click at [485, 27] on button "Offline" at bounding box center [498, 28] width 69 height 9
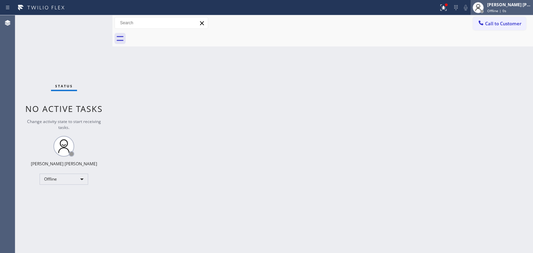
click at [505, 10] on span "Offline | 0s" at bounding box center [496, 10] width 19 height 5
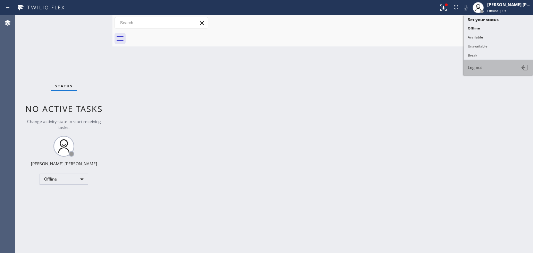
click at [479, 68] on span "Log out" at bounding box center [475, 68] width 14 height 6
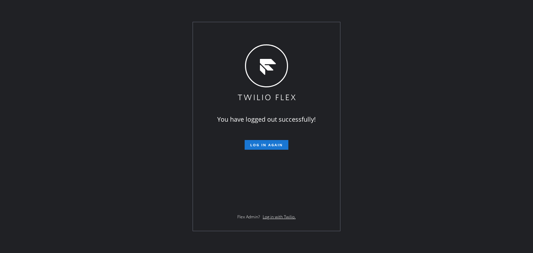
click at [22, 216] on div "You have logged out successfully! Log in again Flex Admin? Log in with Twilio." at bounding box center [266, 126] width 533 height 253
